Goal: Information Seeking & Learning: Understand process/instructions

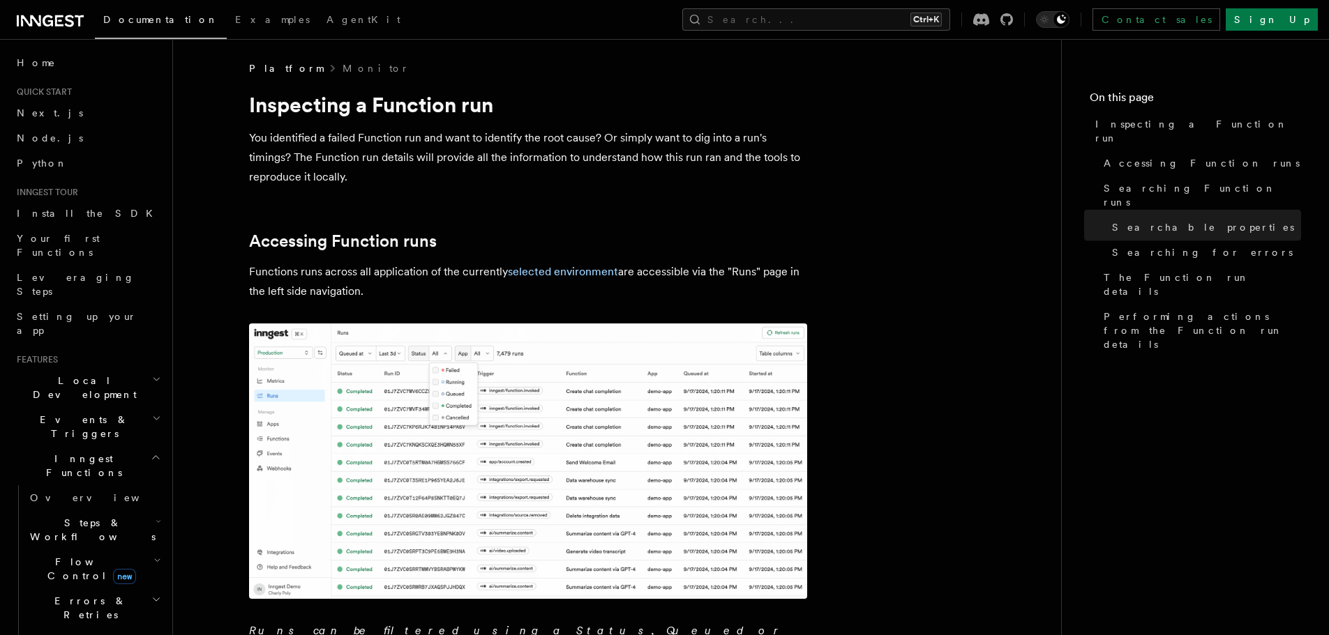
drag, startPoint x: 483, startPoint y: 425, endPoint x: 431, endPoint y: 161, distance: 269.3
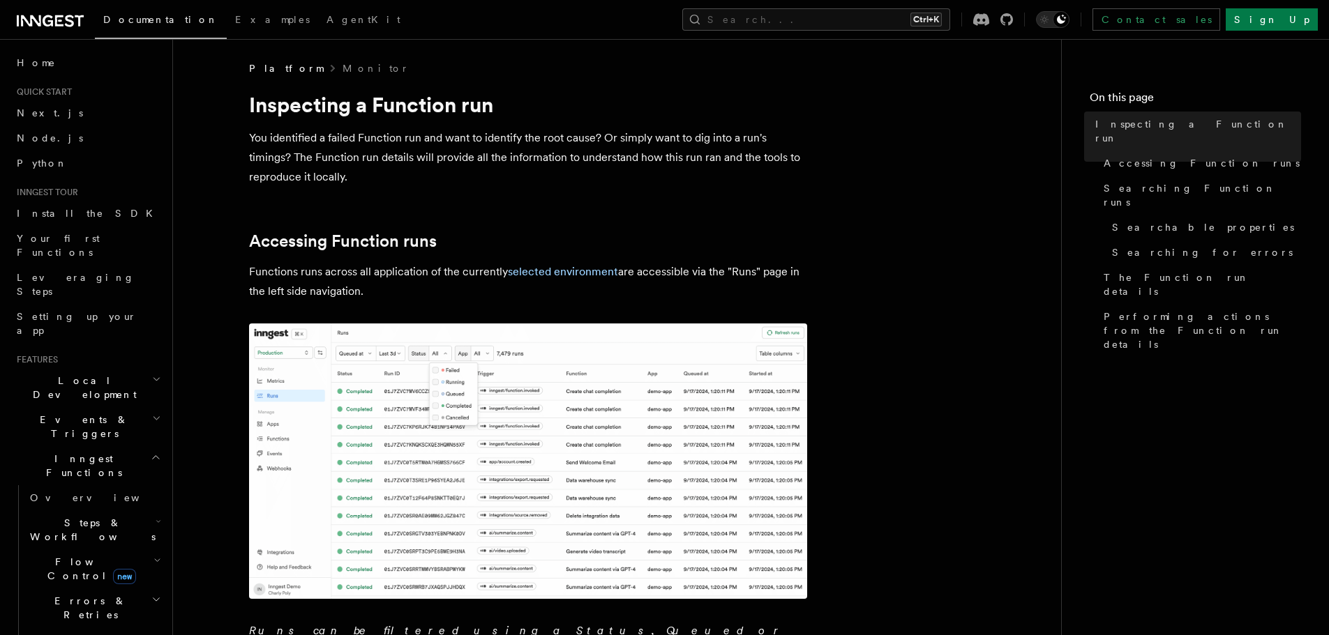
scroll to position [418, 0]
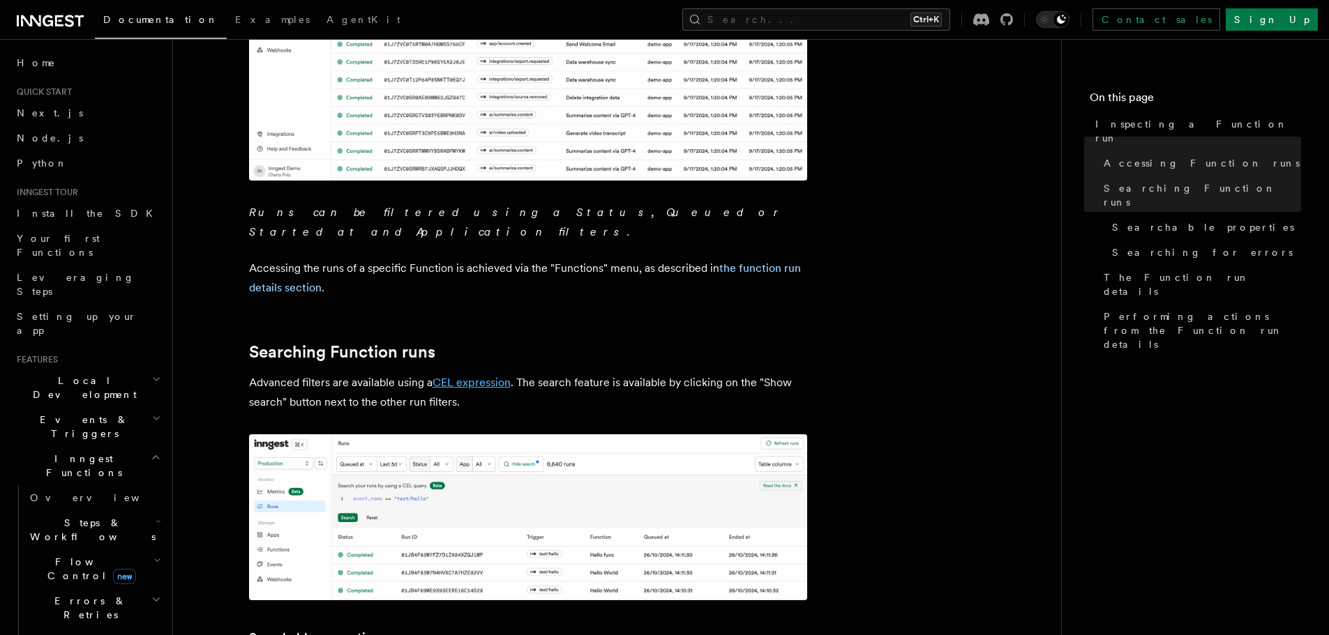
click at [484, 376] on link "CEL expression" at bounding box center [471, 382] width 78 height 13
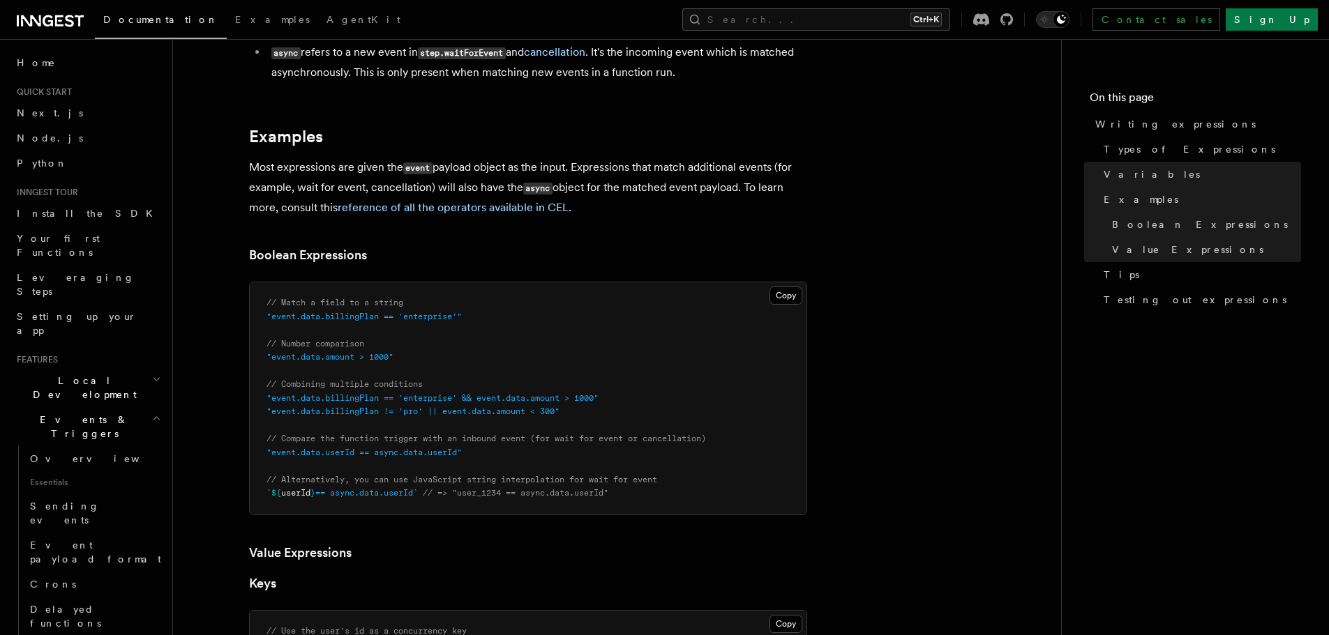
scroll to position [558, 0]
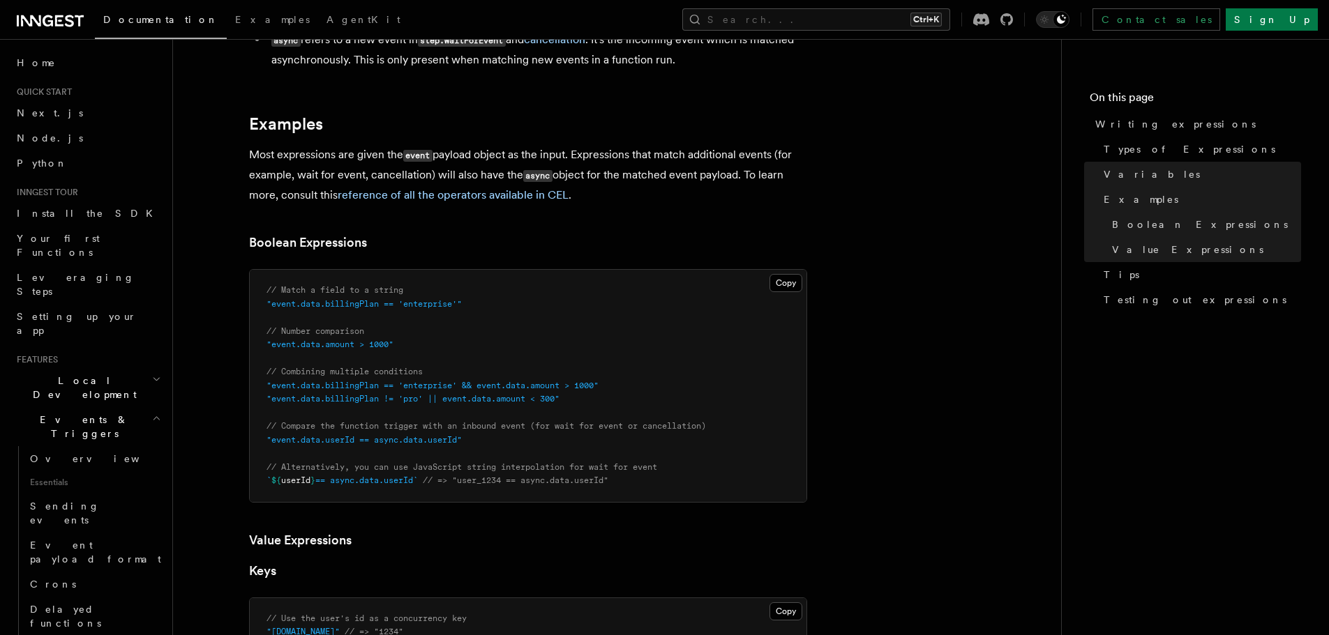
click at [282, 440] on span ""event.data.userId == async.data.userId"" at bounding box center [363, 440] width 195 height 10
drag, startPoint x: 282, startPoint y: 440, endPoint x: 461, endPoint y: 443, distance: 179.3
click at [461, 443] on span ""event.data.userId == async.data.userId"" at bounding box center [363, 440] width 195 height 10
click at [377, 385] on span ""event.data.billingPlan == 'enterprise' && event.data.amount > 1000"" at bounding box center [432, 386] width 332 height 10
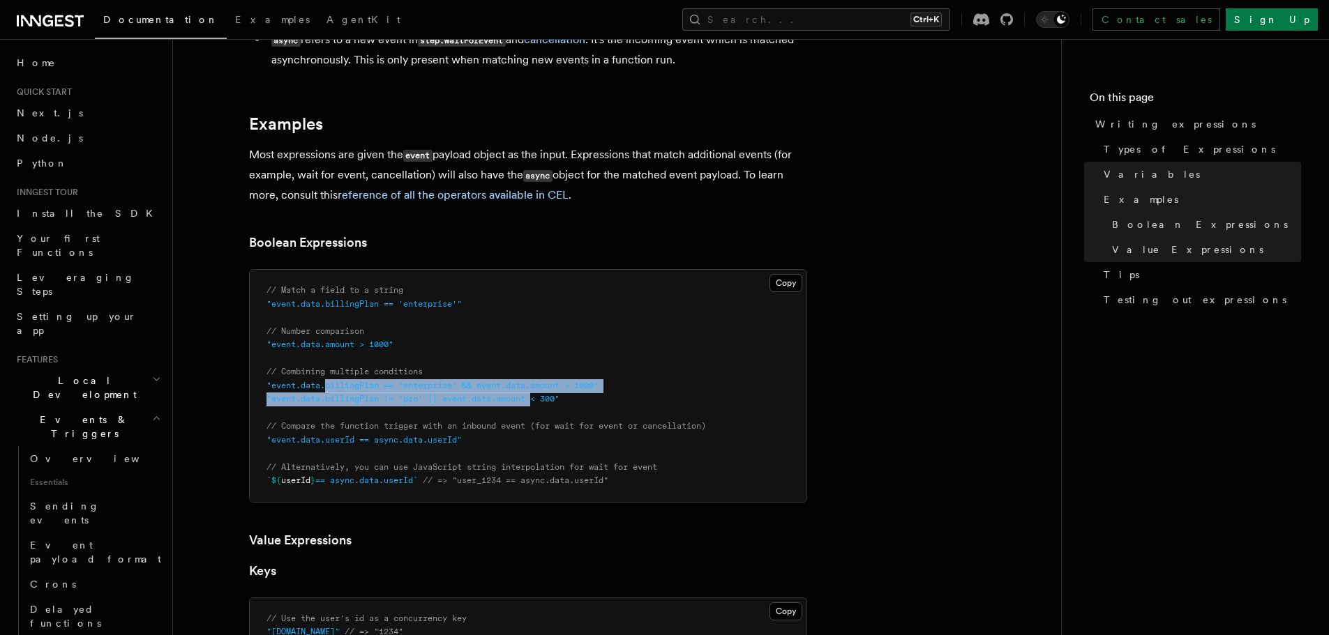
drag, startPoint x: 377, startPoint y: 385, endPoint x: 534, endPoint y: 394, distance: 157.9
click at [534, 394] on code "// Match a field to a string "event.data.billingPlan == 'enterprise'" // Number…" at bounding box center [485, 385] width 439 height 200
click at [535, 394] on span ""event.data.billingPlan != 'pro' || event.data.amount < 300"" at bounding box center [412, 399] width 293 height 10
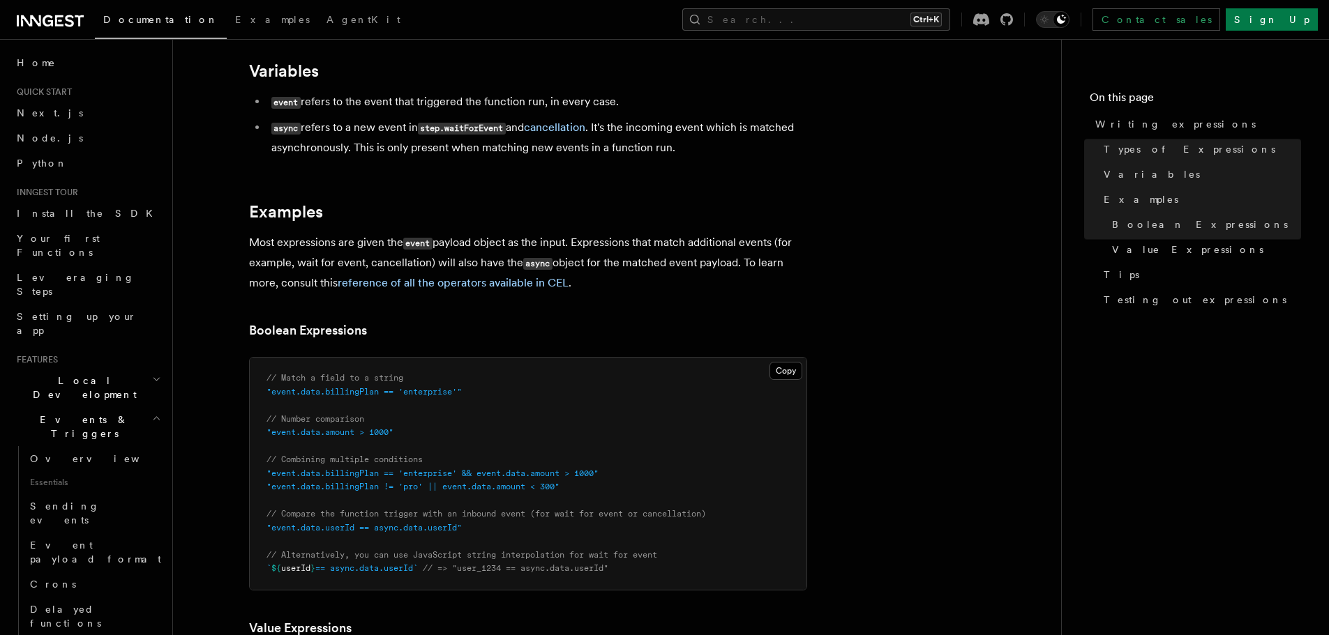
scroll to position [517, 0]
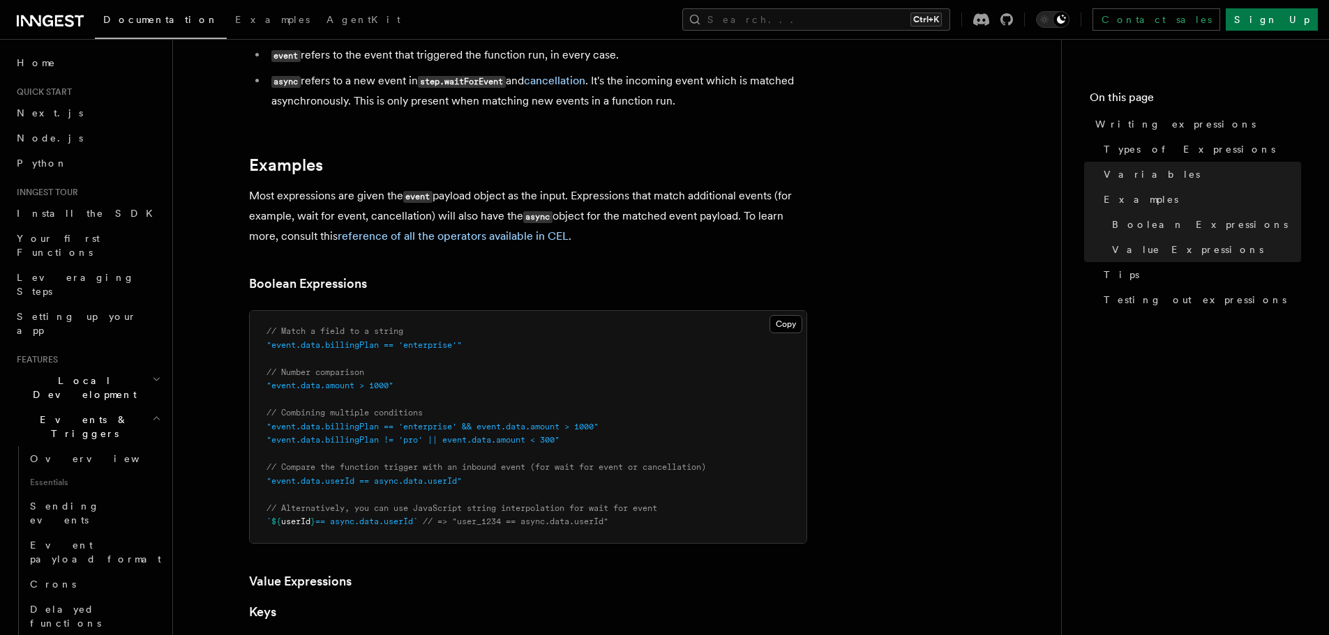
click at [440, 428] on span ""event.data.billingPlan == 'enterprise' && event.data.amount > 1000"" at bounding box center [432, 427] width 332 height 10
drag, startPoint x: 440, startPoint y: 428, endPoint x: 535, endPoint y: 439, distance: 95.4
click at [535, 439] on code "// Match a field to a string "event.data.billingPlan == 'enterprise'" // Number…" at bounding box center [485, 426] width 439 height 200
click at [535, 439] on span ""event.data.billingPlan != 'pro' || event.data.amount < 300"" at bounding box center [412, 440] width 293 height 10
click at [554, 439] on span ""event.data.billingPlan != 'pro' || event.data.amount < 300"" at bounding box center [412, 440] width 293 height 10
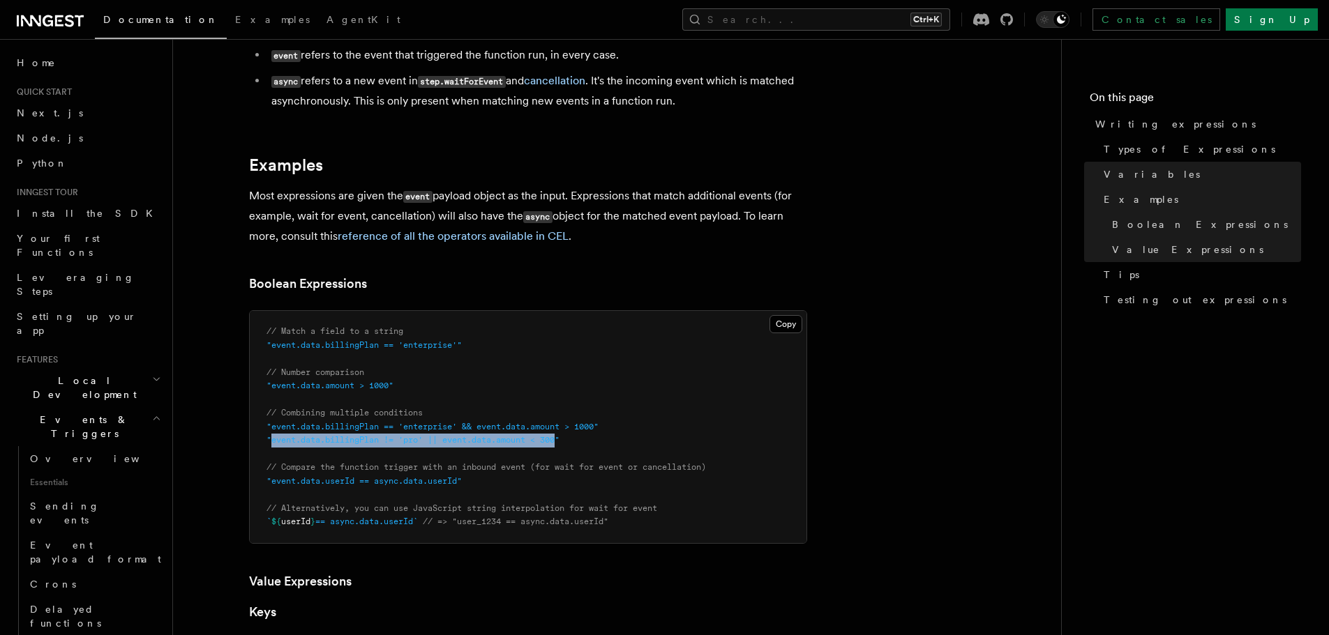
drag, startPoint x: 554, startPoint y: 439, endPoint x: 280, endPoint y: 439, distance: 274.8
click at [280, 439] on span ""event.data.billingPlan != 'pro' || event.data.amount < 300"" at bounding box center [412, 440] width 293 height 10
copy span "event.data.billingPlan != 'pro' || event.data.amount < 300"
